Goal: Check status: Check status

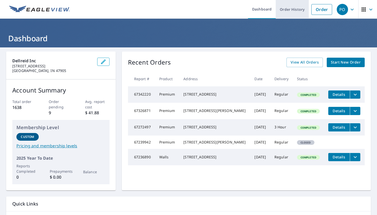
click at [292, 12] on link "Order History" at bounding box center [291, 9] width 33 height 19
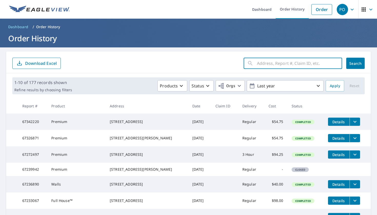
click at [317, 64] on input "text" at bounding box center [299, 63] width 85 height 14
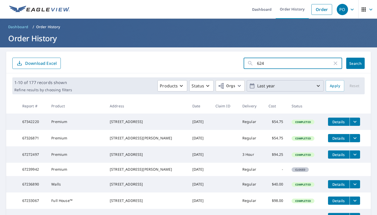
type input "624"
click at [355, 63] on button "Search" at bounding box center [355, 63] width 18 height 11
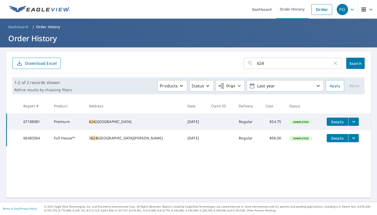
click at [333, 121] on span "Details" at bounding box center [337, 121] width 15 height 5
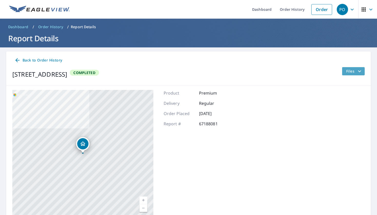
click at [354, 70] on span "Files" at bounding box center [354, 71] width 16 height 6
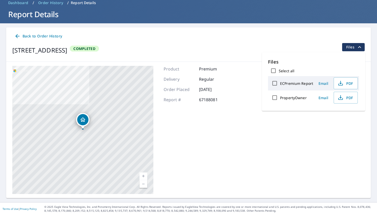
click at [224, 108] on div "Product Premium Delivery Regular Order Placed [DATE] Report # 67188081" at bounding box center [196, 130] width 66 height 128
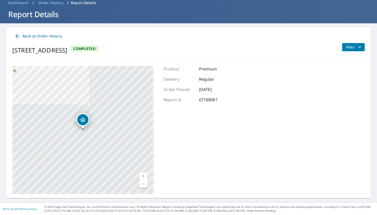
click at [359, 45] on icon "filesDropdownBtn-67188081" at bounding box center [359, 47] width 6 height 6
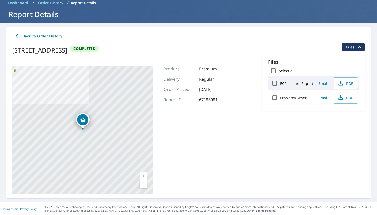
click at [203, 131] on div "Product Premium Delivery Regular Order Placed [DATE] Report # 67188081" at bounding box center [196, 130] width 66 height 128
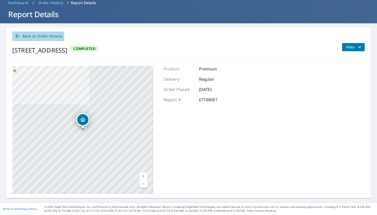
click at [31, 38] on span "Back to Order History" at bounding box center [38, 36] width 48 height 6
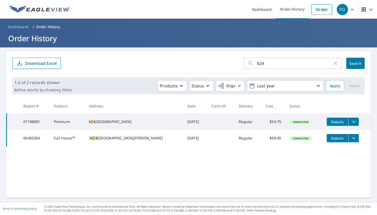
click at [350, 123] on icon "filesDropdownBtn-67188081" at bounding box center [353, 122] width 6 height 6
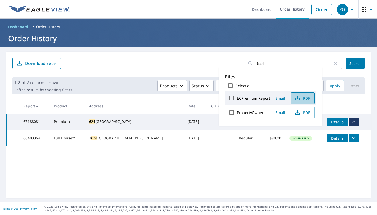
click at [300, 99] on span "PDF" at bounding box center [302, 98] width 16 height 6
